Goal: Information Seeking & Learning: Check status

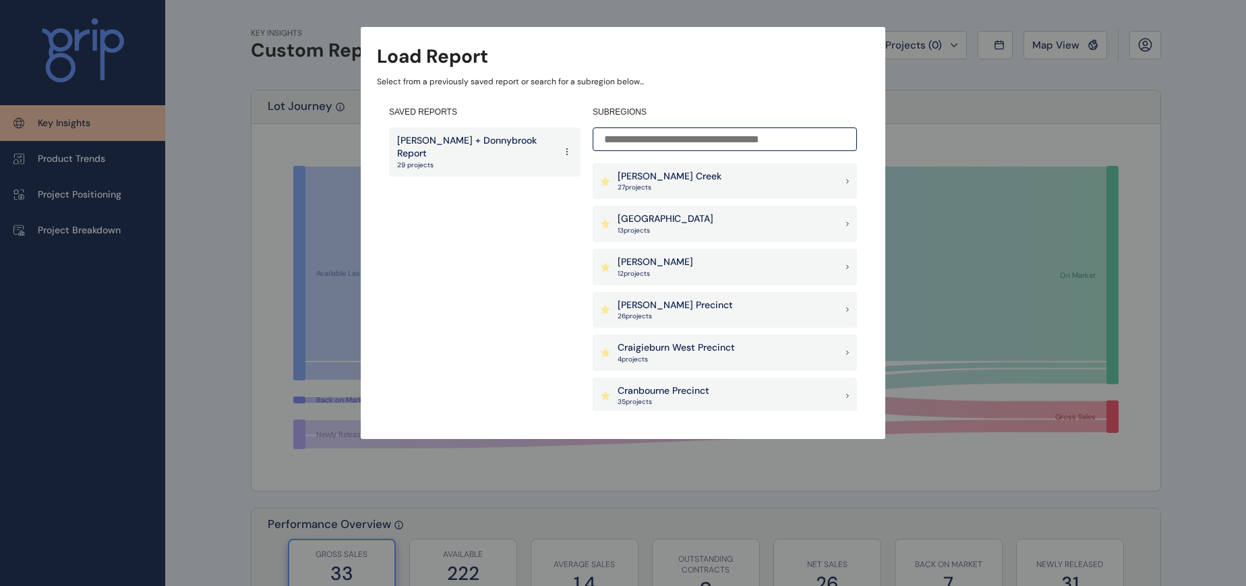
click at [497, 140] on p "[PERSON_NAME] + Donnybrook Report" at bounding box center [476, 147] width 158 height 26
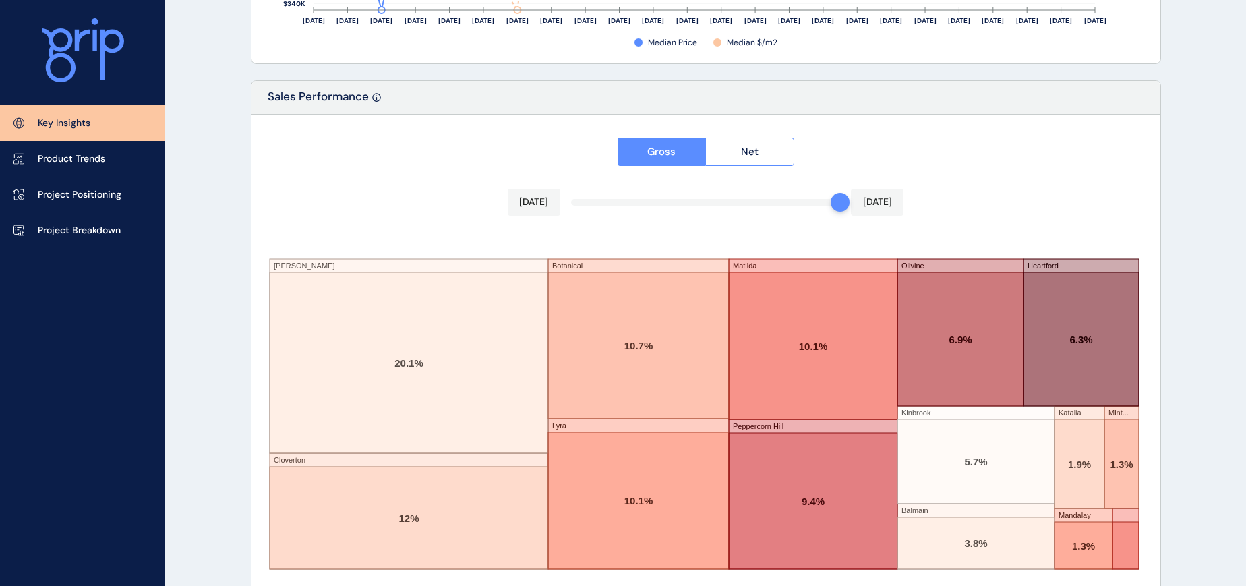
scroll to position [2252, 0]
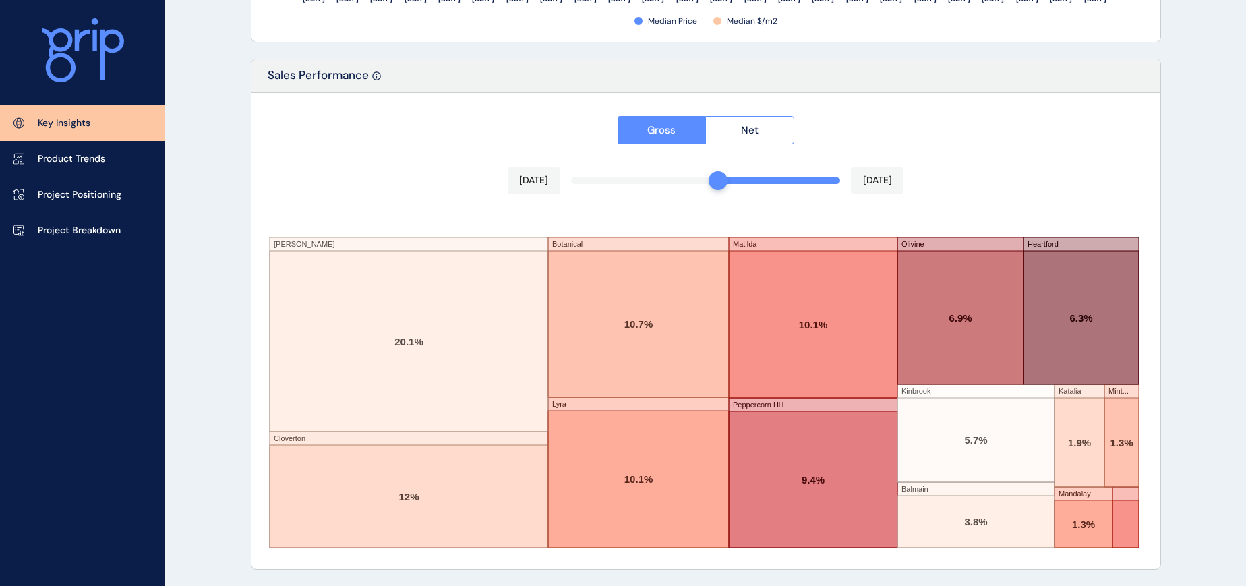
click at [725, 183] on div "Gross Net [DATE] [DATE] [PERSON_NAME] Cloverton Botanical Lyra [PERSON_NAME] [P…" at bounding box center [705, 331] width 909 height 476
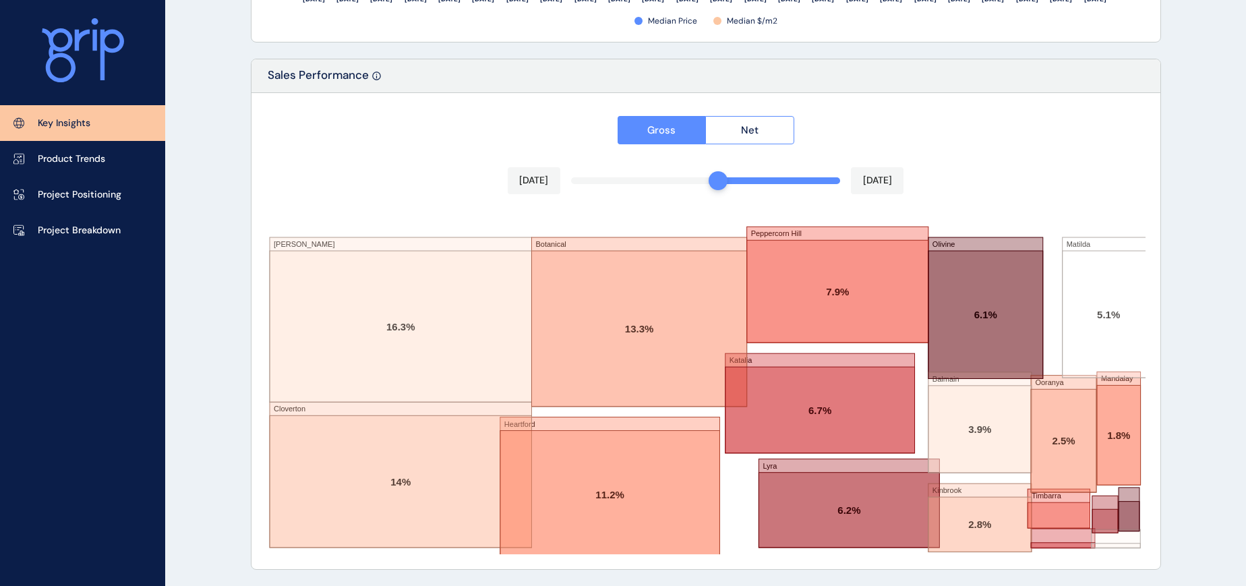
click at [735, 179] on div "Gross Net [DATE] [DATE] [PERSON_NAME] Cloverton Botanical Heartford [GEOGRAPHIC…" at bounding box center [705, 331] width 909 height 476
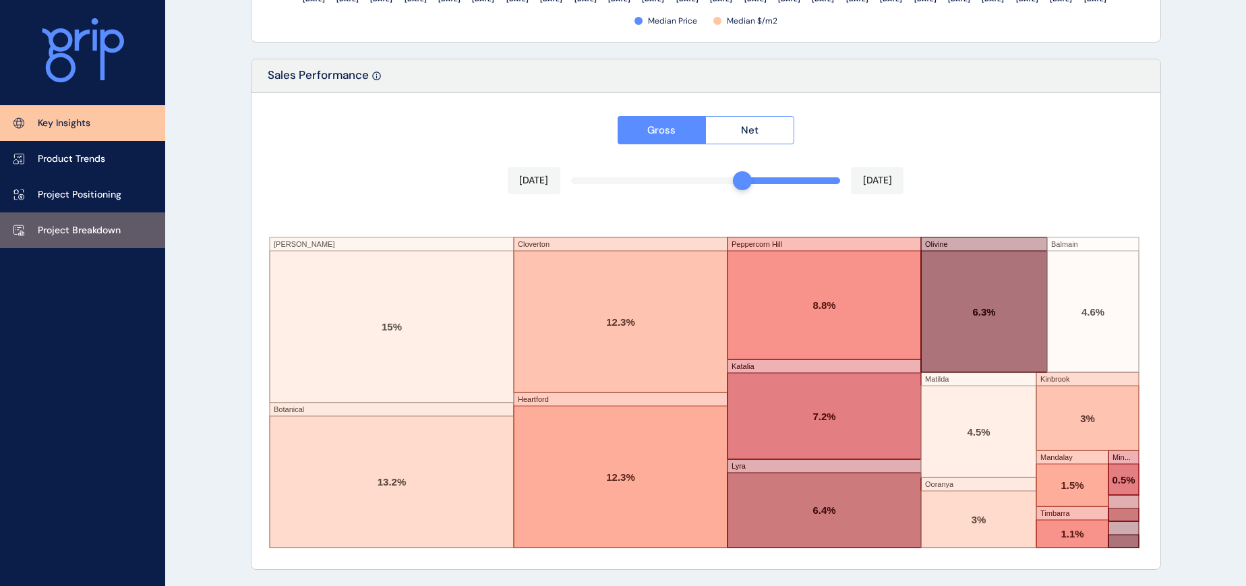
click at [80, 228] on p "Project Breakdown" at bounding box center [79, 230] width 83 height 13
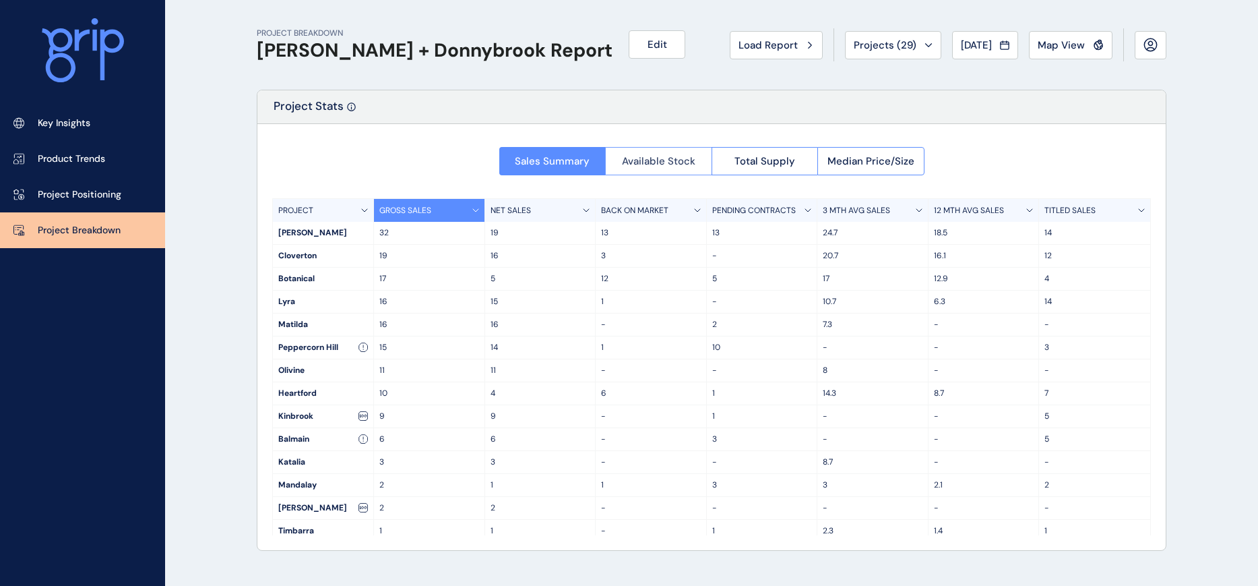
click at [622, 158] on span "Available Stock" at bounding box center [658, 160] width 73 height 13
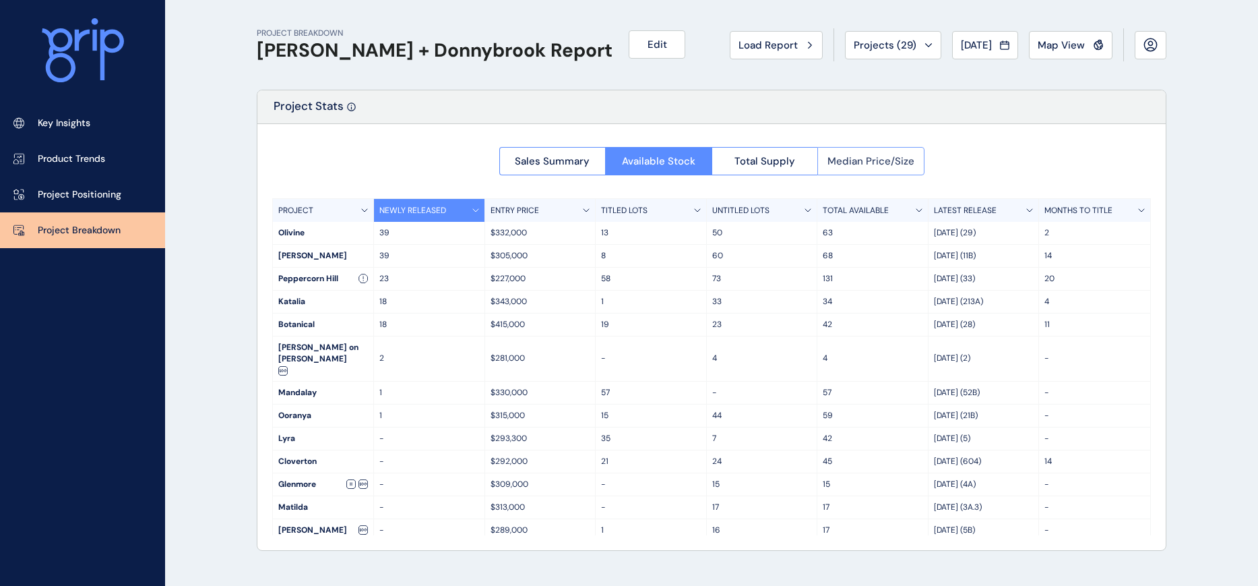
click at [853, 166] on span "Median Price/Size" at bounding box center [871, 160] width 87 height 13
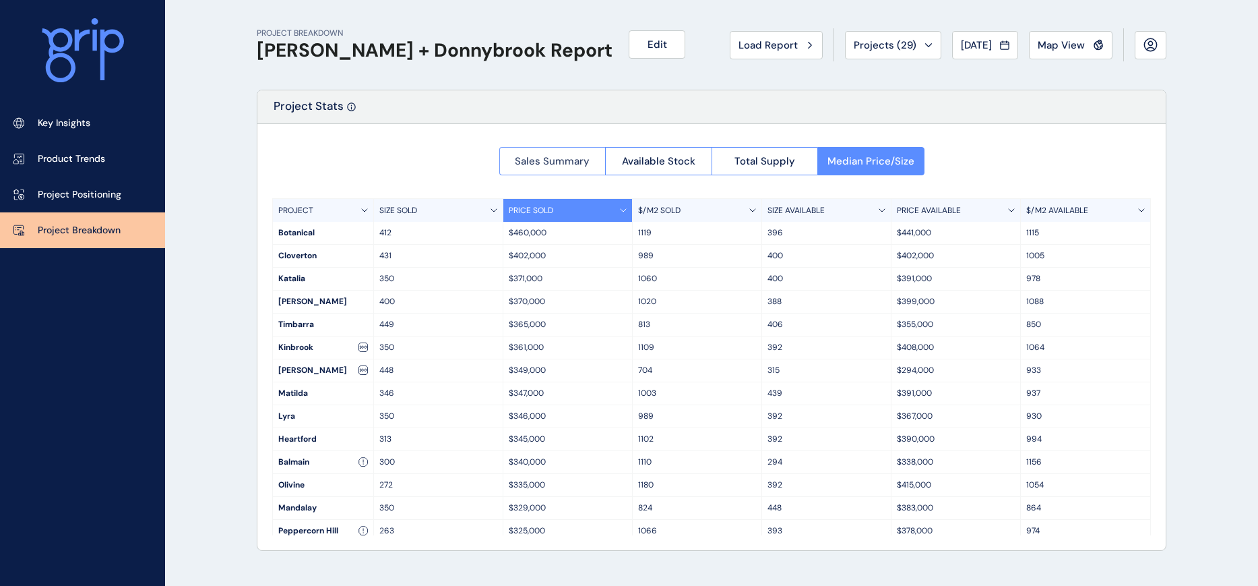
click at [531, 167] on button "Sales Summary" at bounding box center [552, 161] width 106 height 28
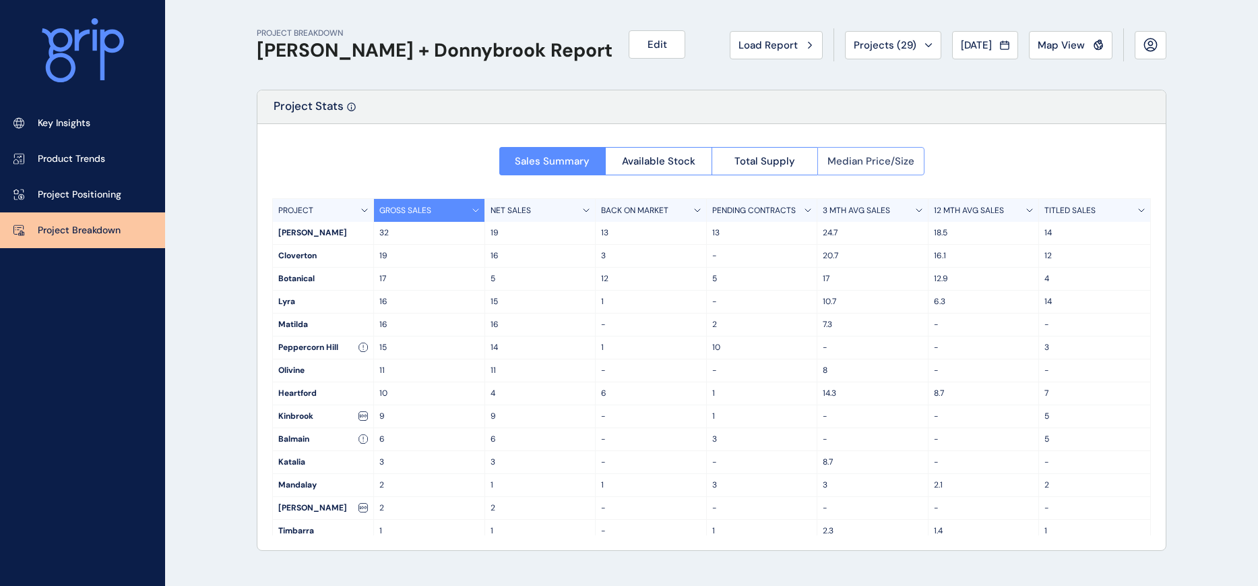
click at [838, 161] on span "Median Price/Size" at bounding box center [871, 160] width 87 height 13
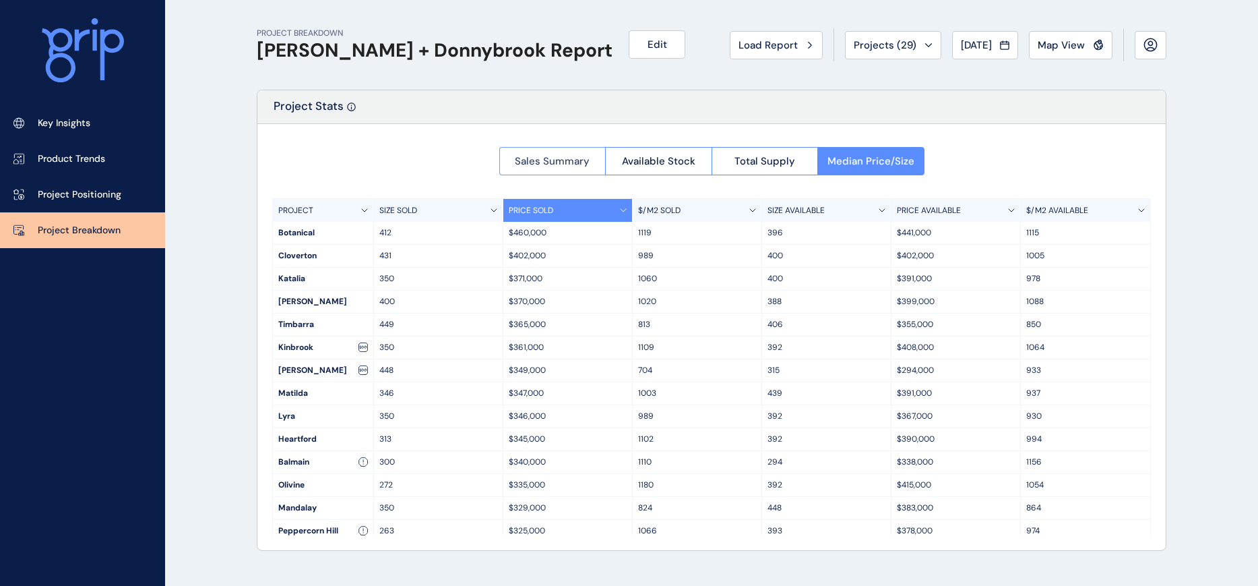
click at [516, 162] on span "Sales Summary" at bounding box center [552, 160] width 75 height 13
